Goal: Task Accomplishment & Management: Manage account settings

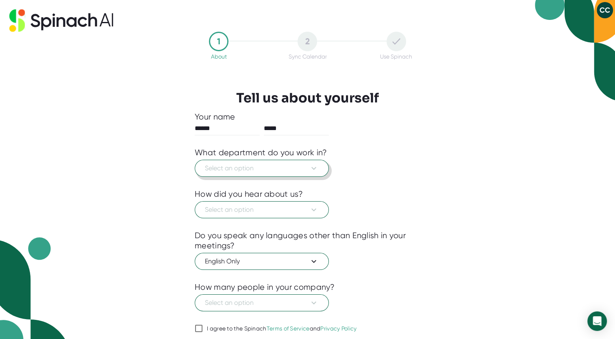
click at [241, 171] on span "Select an option" at bounding box center [262, 169] width 114 height 10
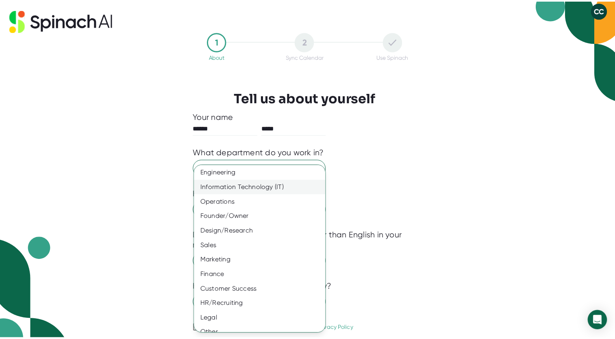
scroll to position [24, 0]
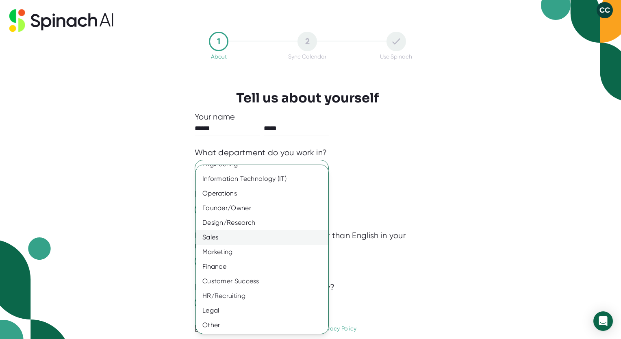
click at [227, 238] on div "Sales" at bounding box center [265, 237] width 139 height 15
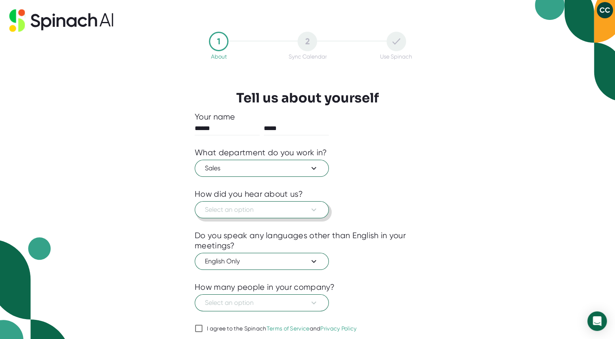
click at [270, 210] on span "Select an option" at bounding box center [262, 210] width 114 height 10
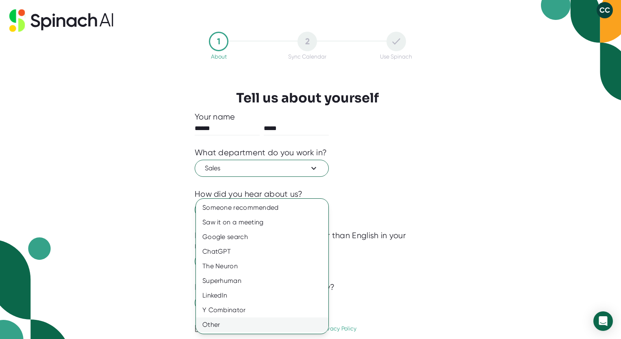
click at [239, 327] on div "Other" at bounding box center [262, 325] width 133 height 15
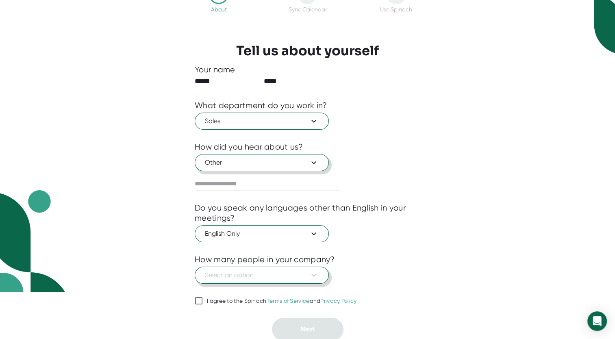
scroll to position [47, 0]
click at [297, 275] on span "Select an option" at bounding box center [262, 275] width 114 height 10
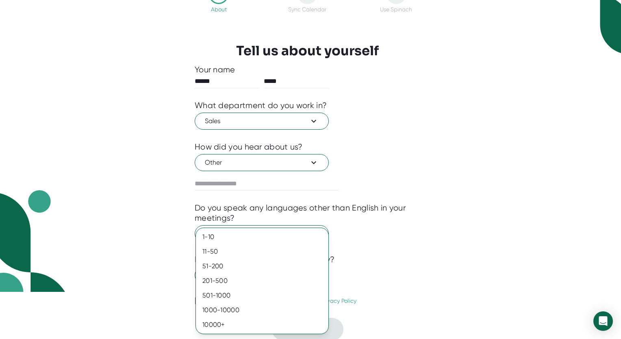
click at [420, 274] on div at bounding box center [310, 169] width 621 height 339
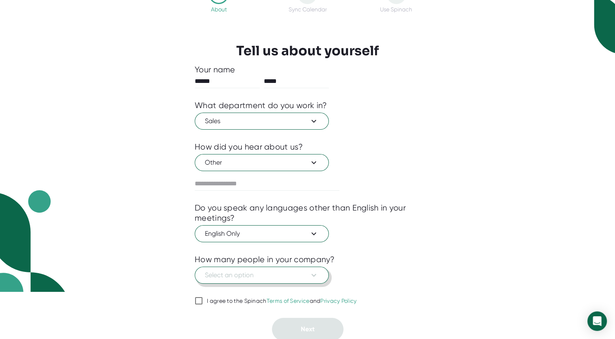
click at [295, 273] on span "Select an option" at bounding box center [262, 275] width 114 height 10
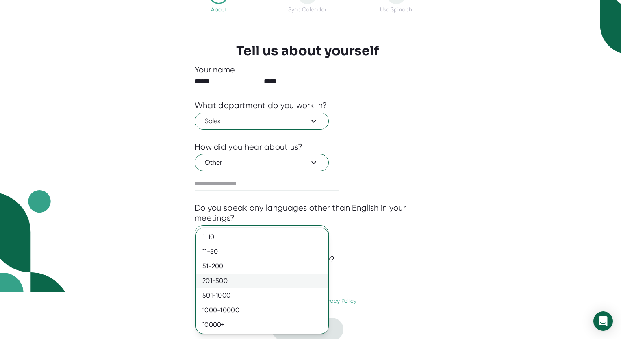
click at [227, 282] on div "201-500" at bounding box center [262, 281] width 133 height 15
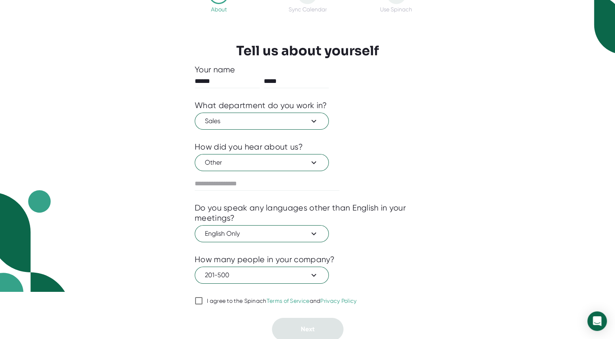
click at [201, 302] on input "I agree to the Spinach Terms of Service and Privacy Policy" at bounding box center [199, 301] width 8 height 10
checkbox input "true"
click at [316, 326] on button "Next" at bounding box center [308, 329] width 72 height 23
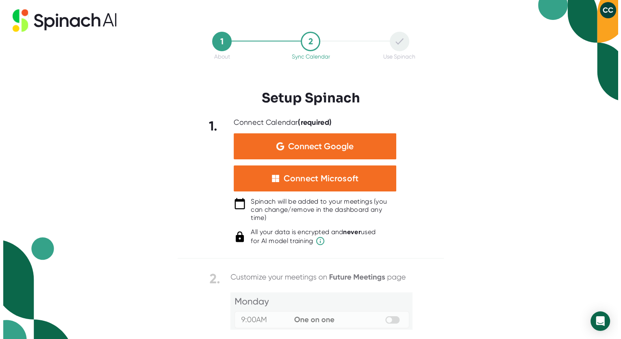
scroll to position [0, 0]
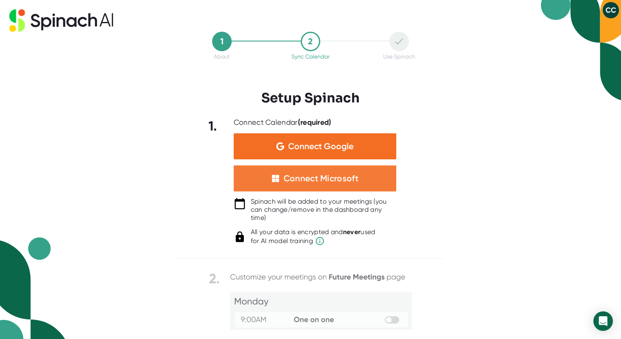
click at [348, 181] on div "Connect Microsoft" at bounding box center [321, 178] width 75 height 11
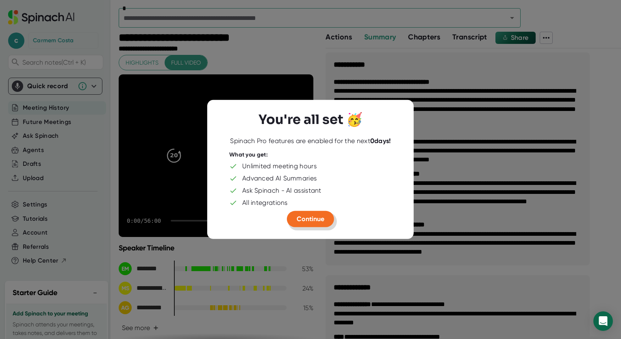
click at [309, 220] on span "Continue" at bounding box center [311, 219] width 28 height 8
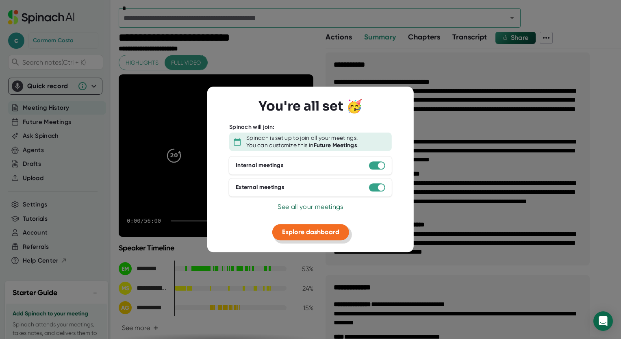
click at [311, 232] on span "Explore dashboard" at bounding box center [310, 232] width 57 height 8
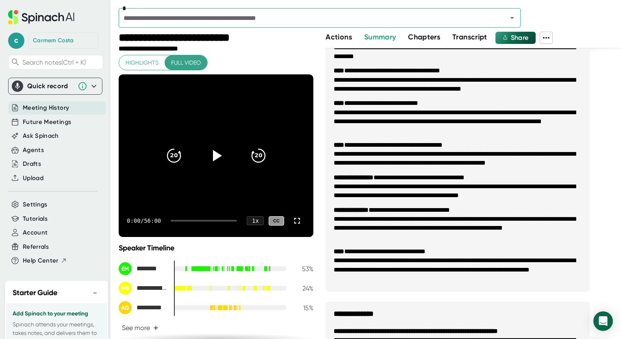
scroll to position [285, 0]
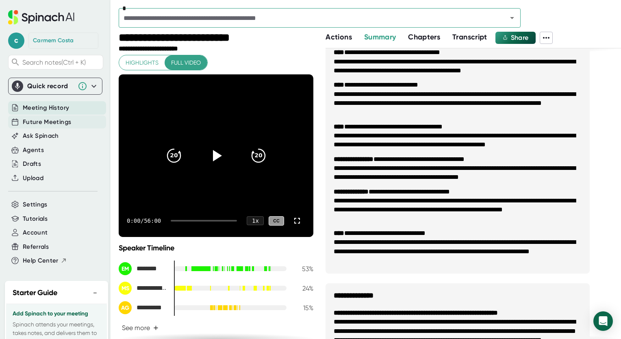
click at [60, 121] on span "Future Meetings" at bounding box center [47, 122] width 48 height 9
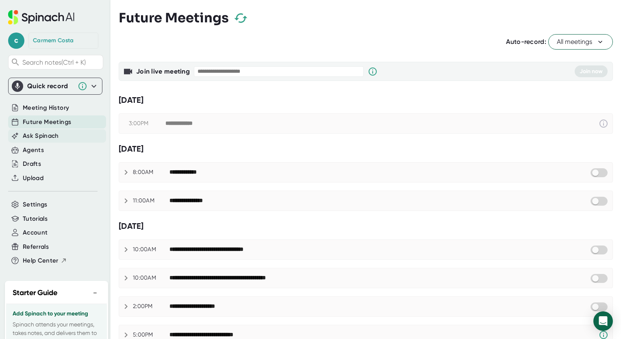
click at [49, 138] on span "Ask Spinach" at bounding box center [41, 135] width 36 height 9
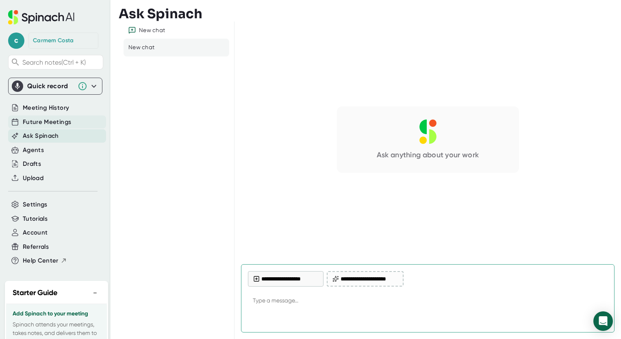
type textarea "x"
click at [55, 123] on span "Future Meetings" at bounding box center [47, 122] width 48 height 9
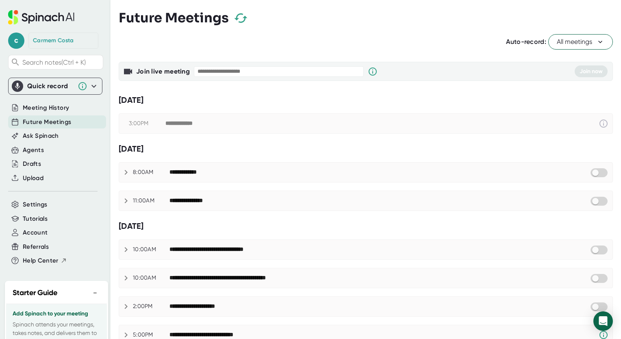
checkbox input "true"
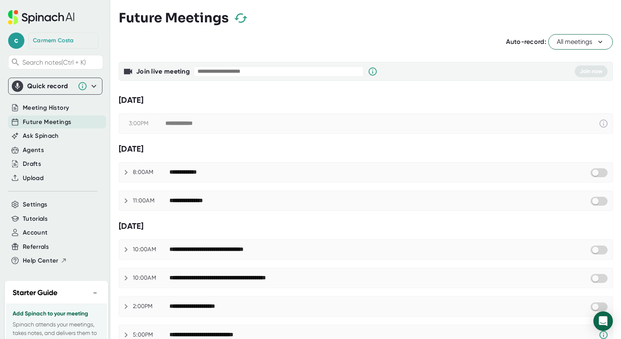
checkbox input "true"
